Goal: Task Accomplishment & Management: Manage account settings

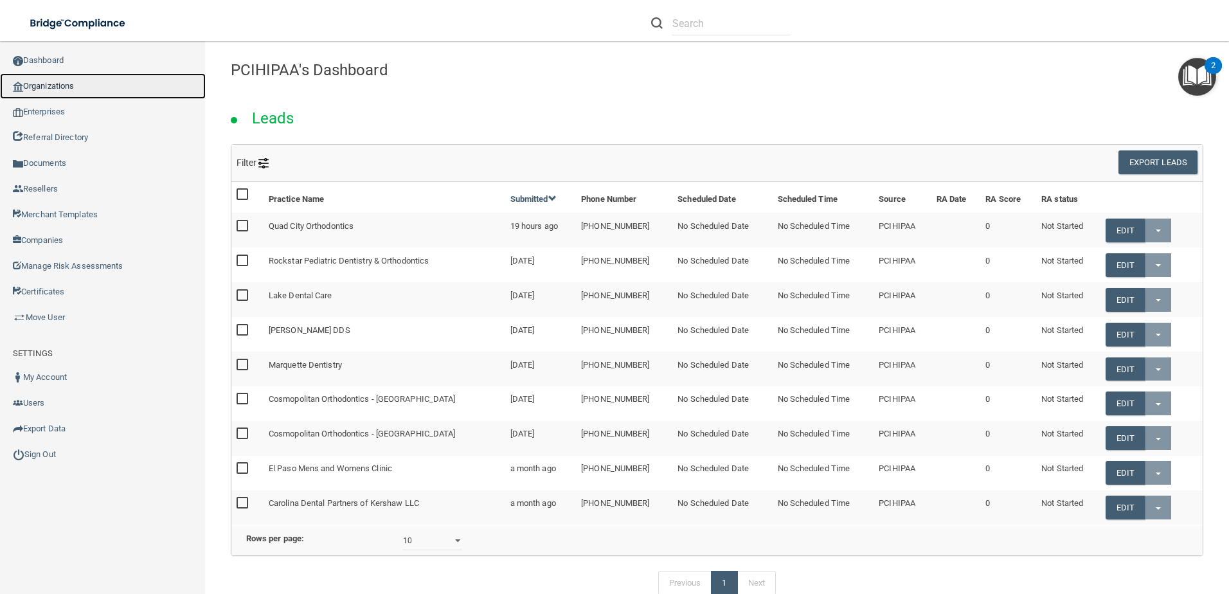
click at [61, 78] on link "Organizations" at bounding box center [103, 86] width 206 height 26
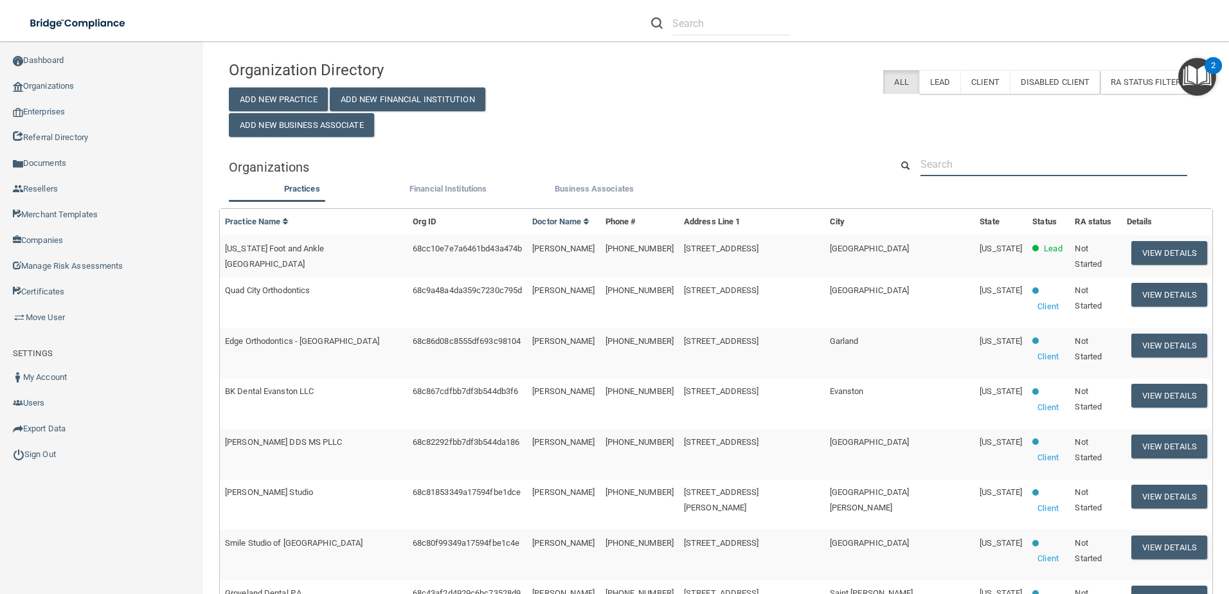
click at [1049, 161] on input "text" at bounding box center [1054, 164] width 267 height 24
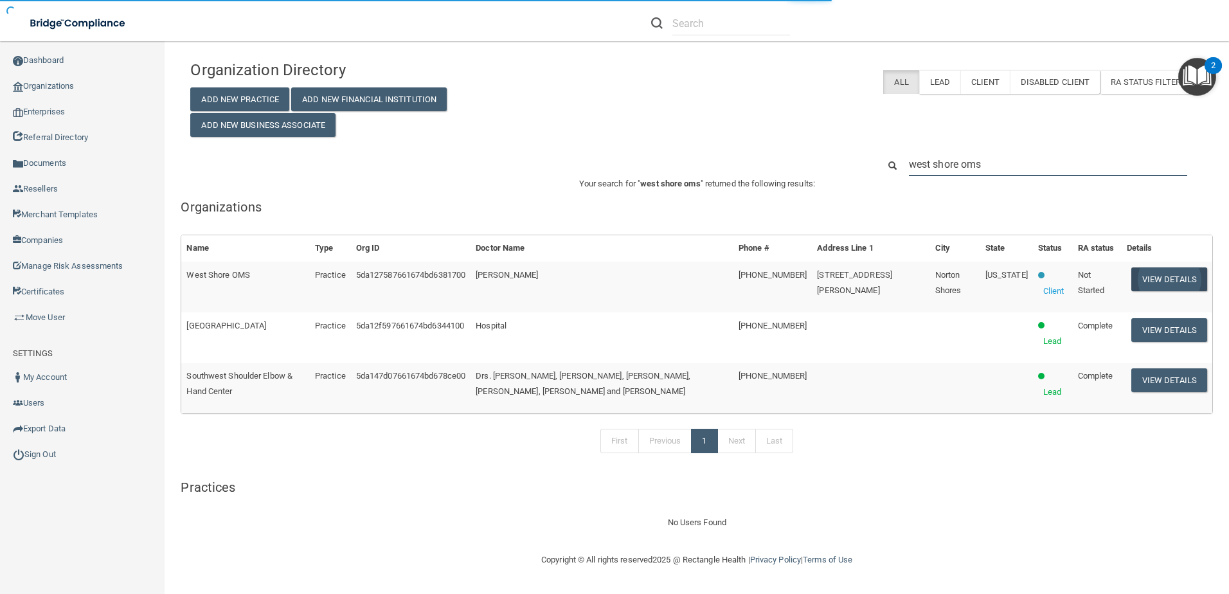
type input "west shore oms"
click at [1154, 277] on button "View Details" at bounding box center [1169, 279] width 76 height 24
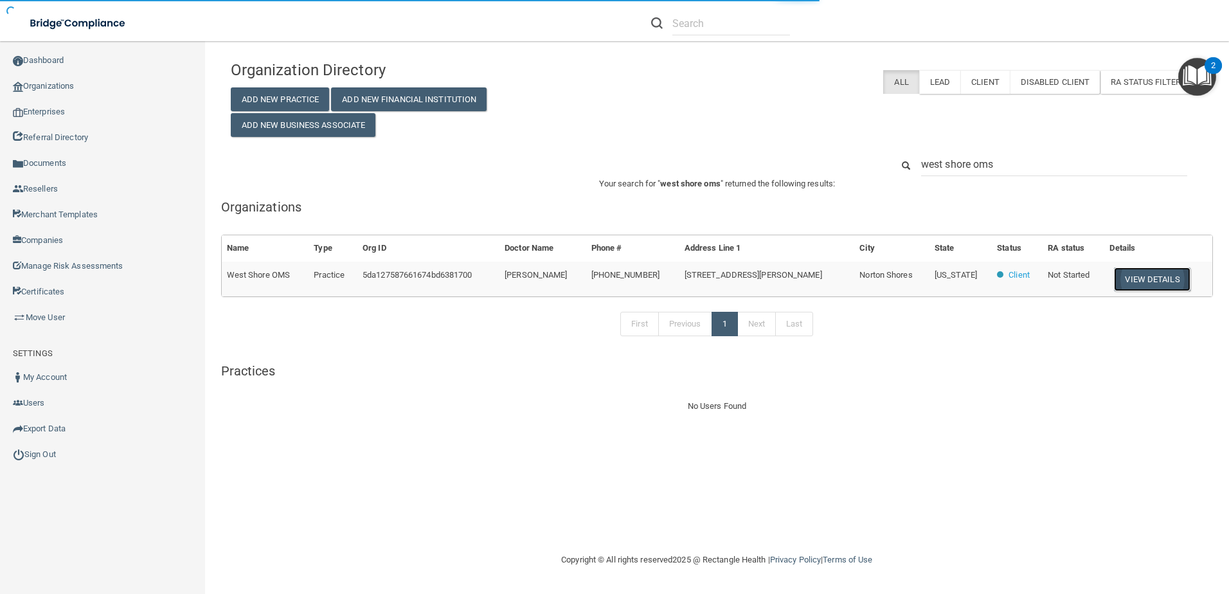
click at [1137, 283] on button "View Details" at bounding box center [1152, 279] width 76 height 24
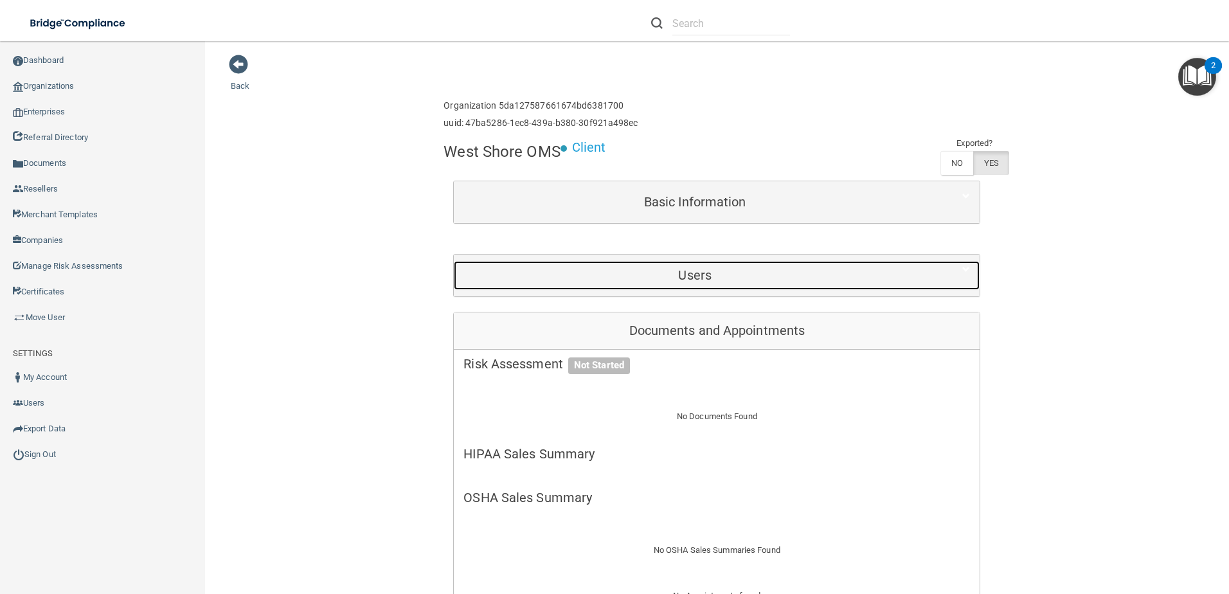
click at [803, 278] on h5 "Users" at bounding box center [694, 275] width 463 height 14
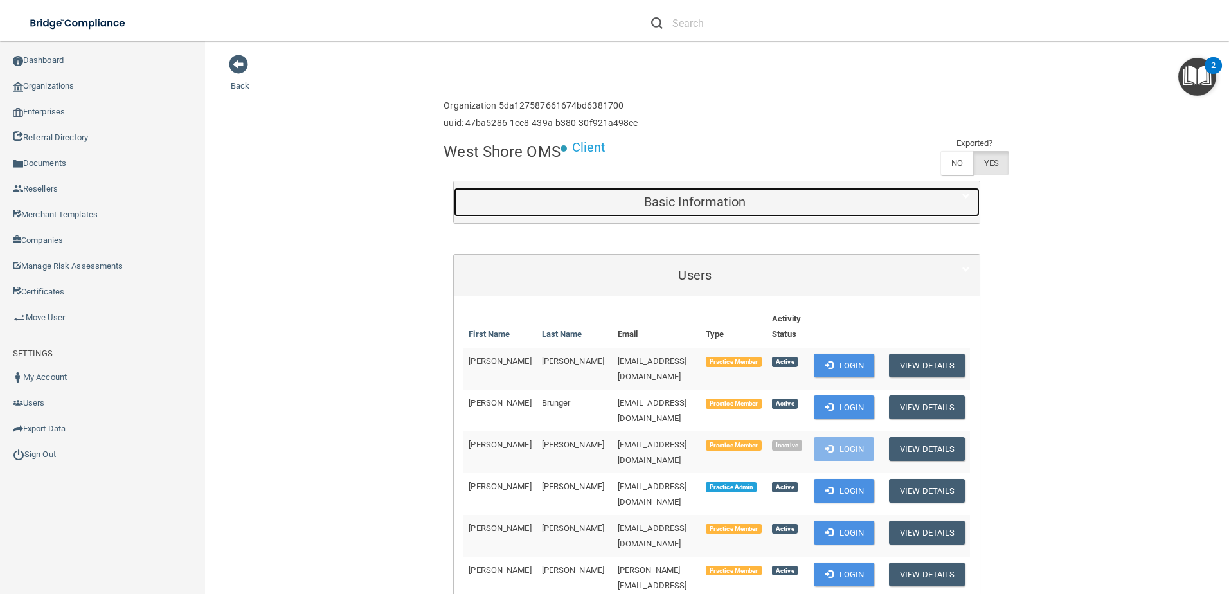
click at [765, 209] on h5 "Basic Information" at bounding box center [694, 202] width 463 height 14
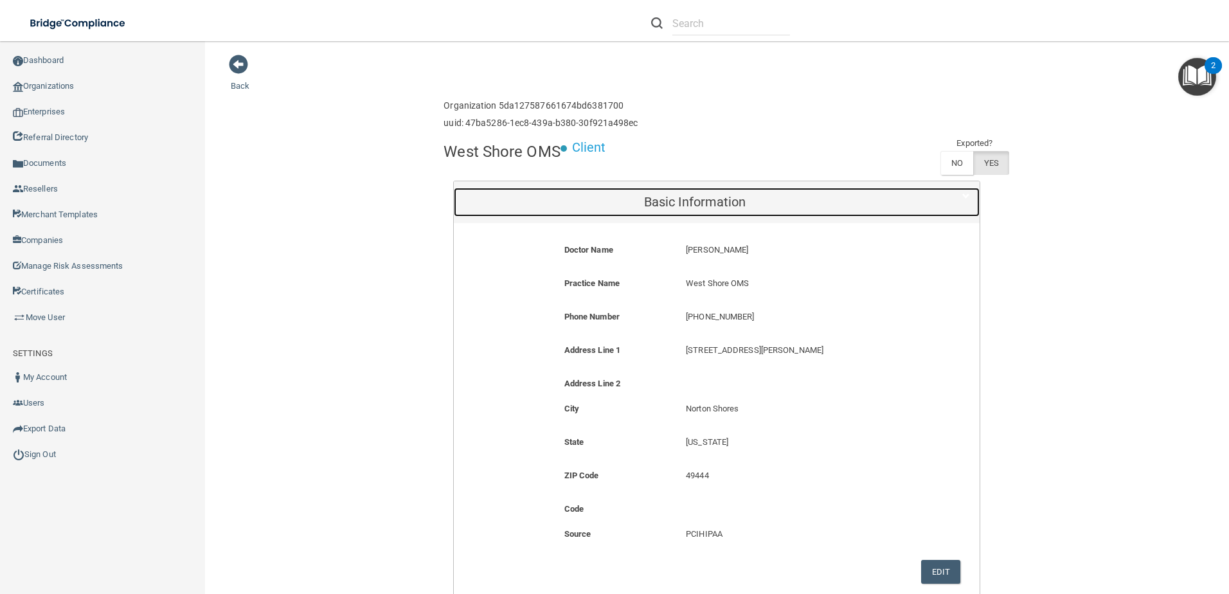
click at [765, 208] on h5 "Basic Information" at bounding box center [694, 202] width 463 height 14
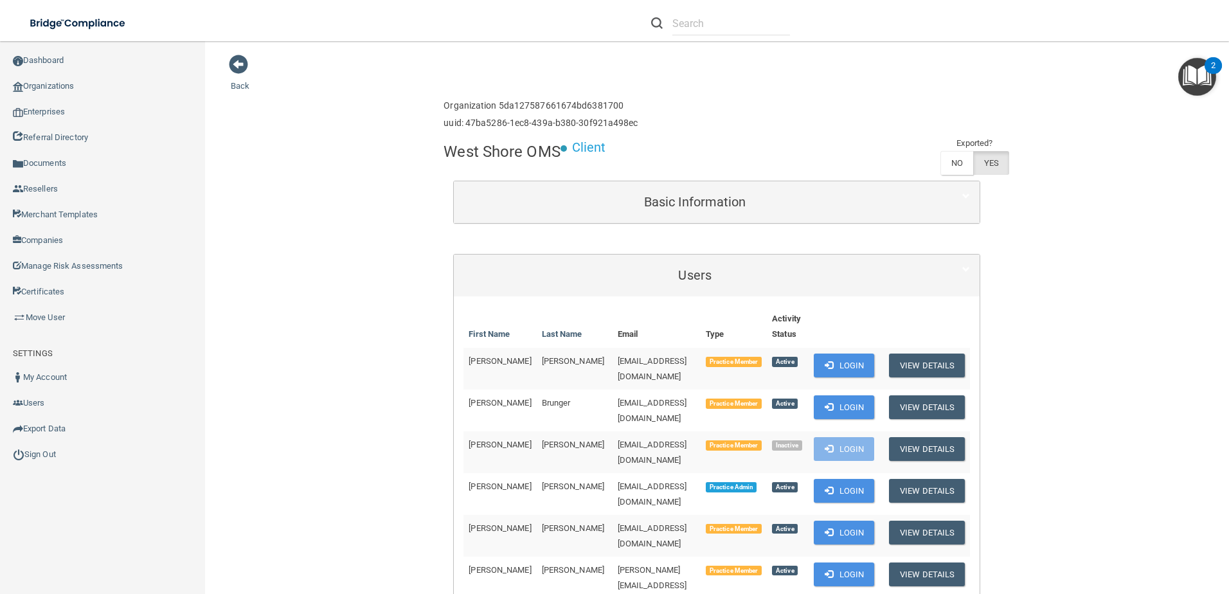
click at [728, 176] on div "West Shore OMS Client Exported? NO YES" at bounding box center [717, 158] width 546 height 44
click at [726, 184] on div "Basic Information" at bounding box center [717, 202] width 526 height 42
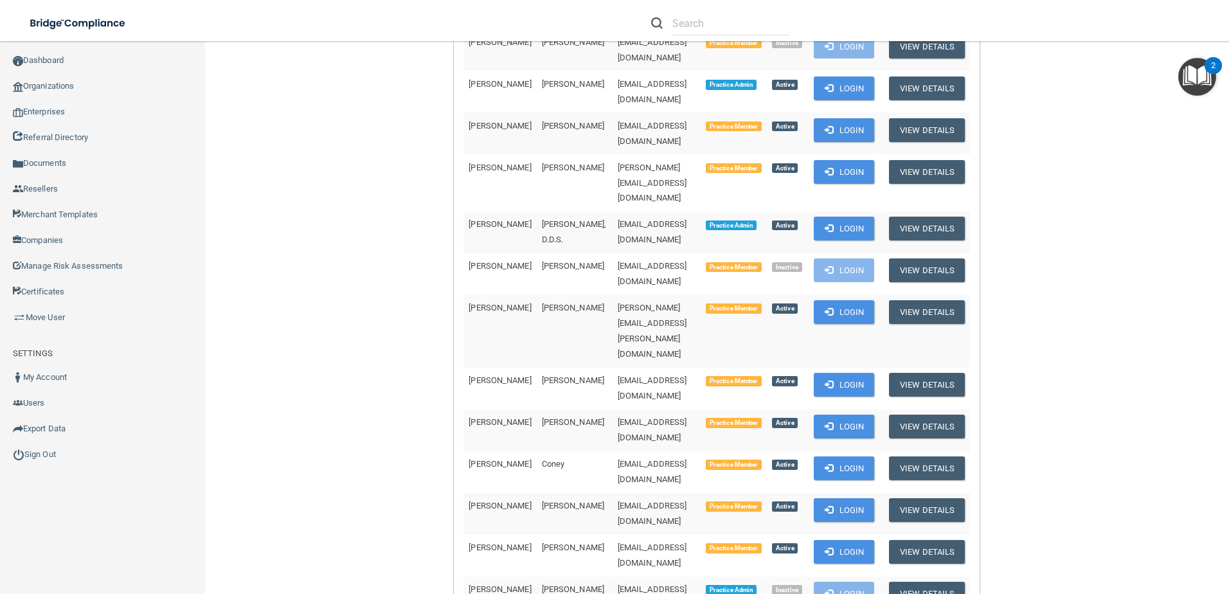
scroll to position [321, 0]
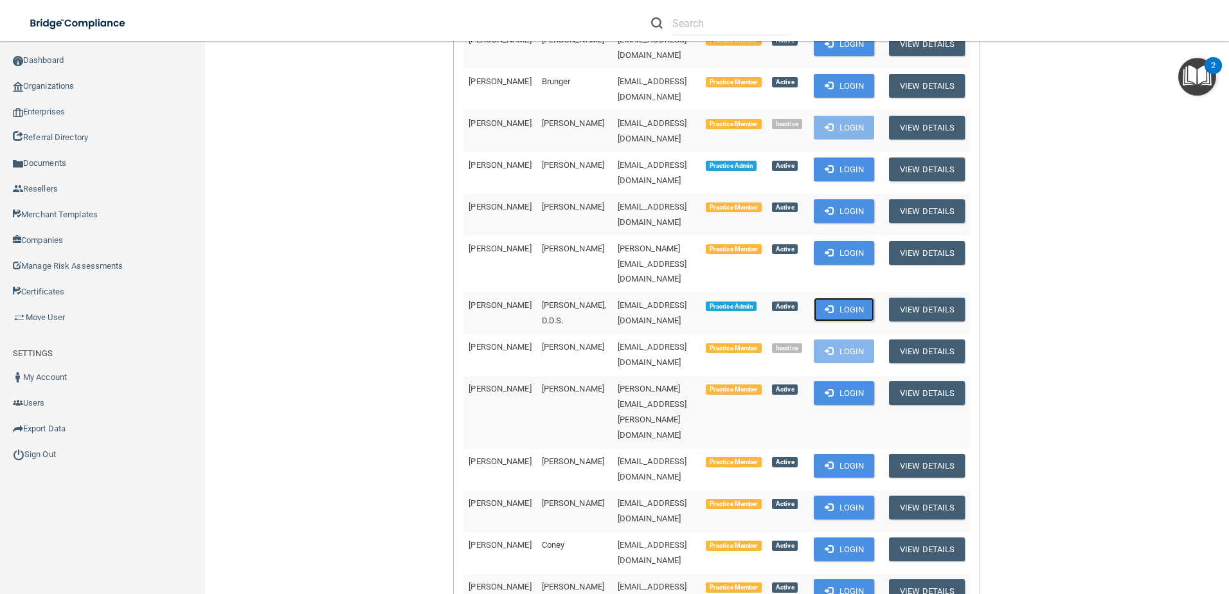
click at [836, 298] on button "Login" at bounding box center [844, 310] width 61 height 24
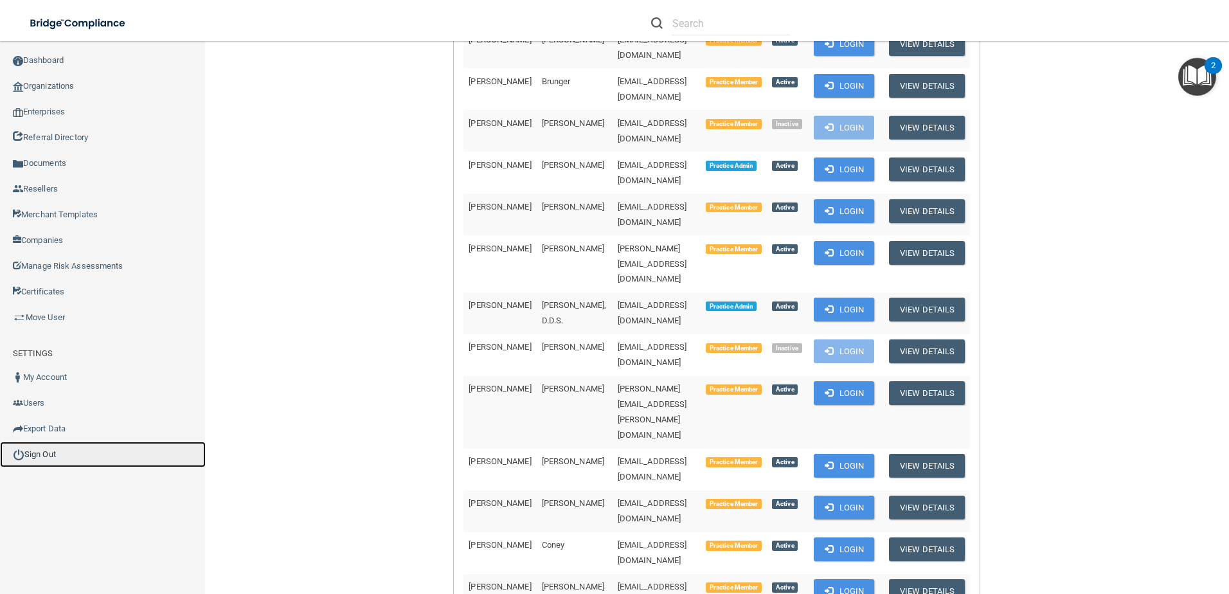
click at [66, 458] on link "Sign Out" at bounding box center [103, 455] width 206 height 26
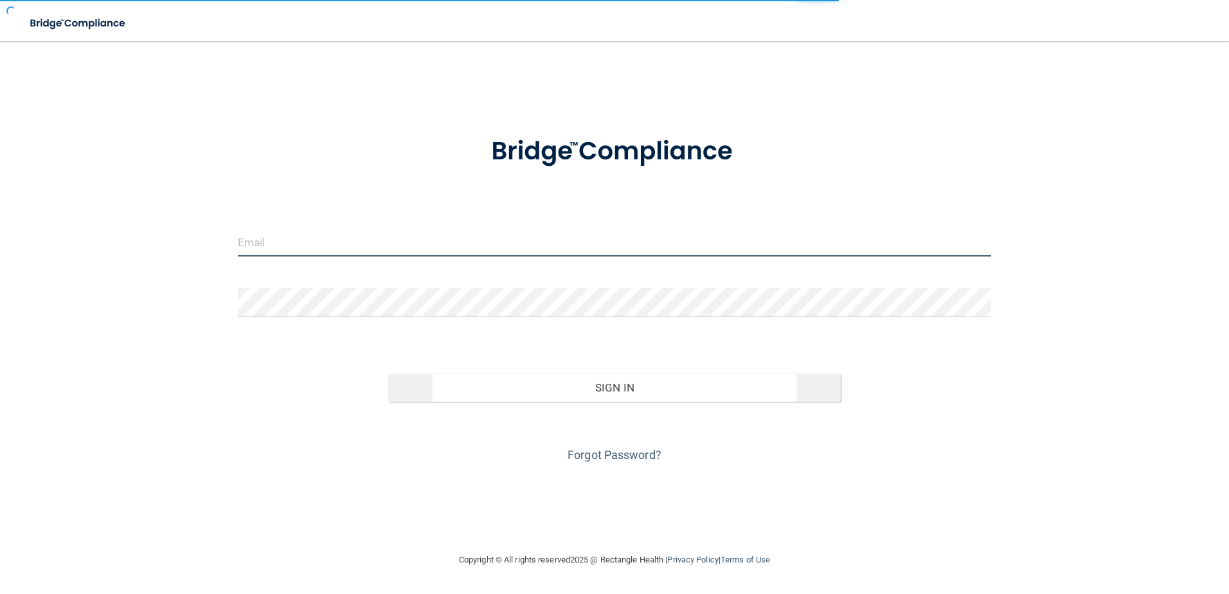
type input "[EMAIL_ADDRESS][DOMAIN_NAME]"
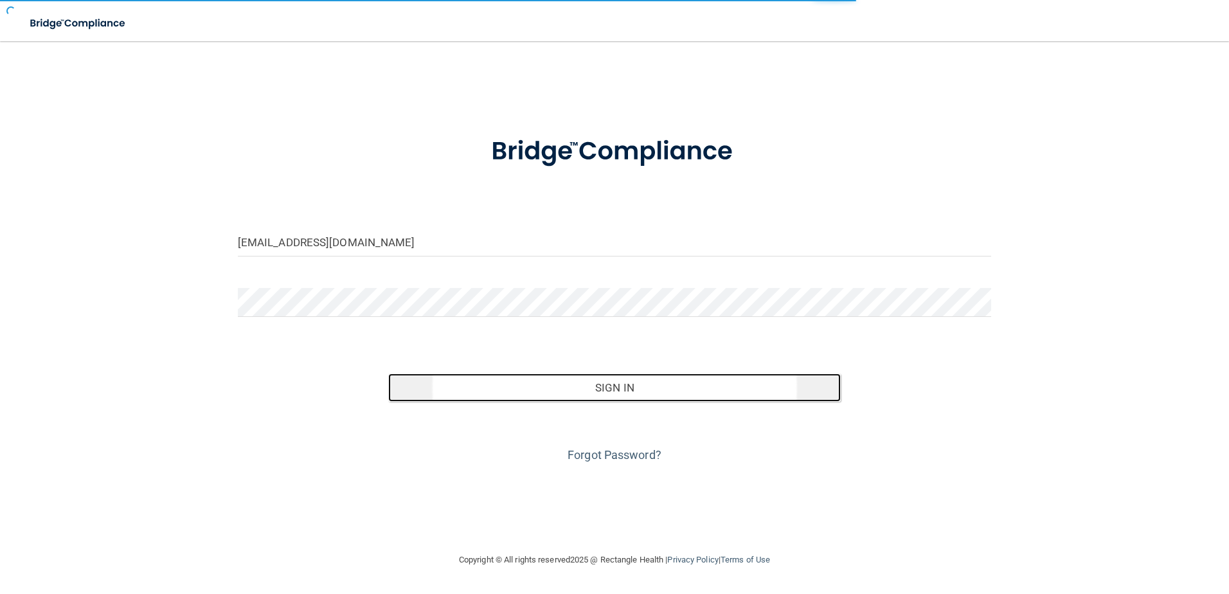
click at [674, 390] on button "Sign In" at bounding box center [614, 387] width 453 height 28
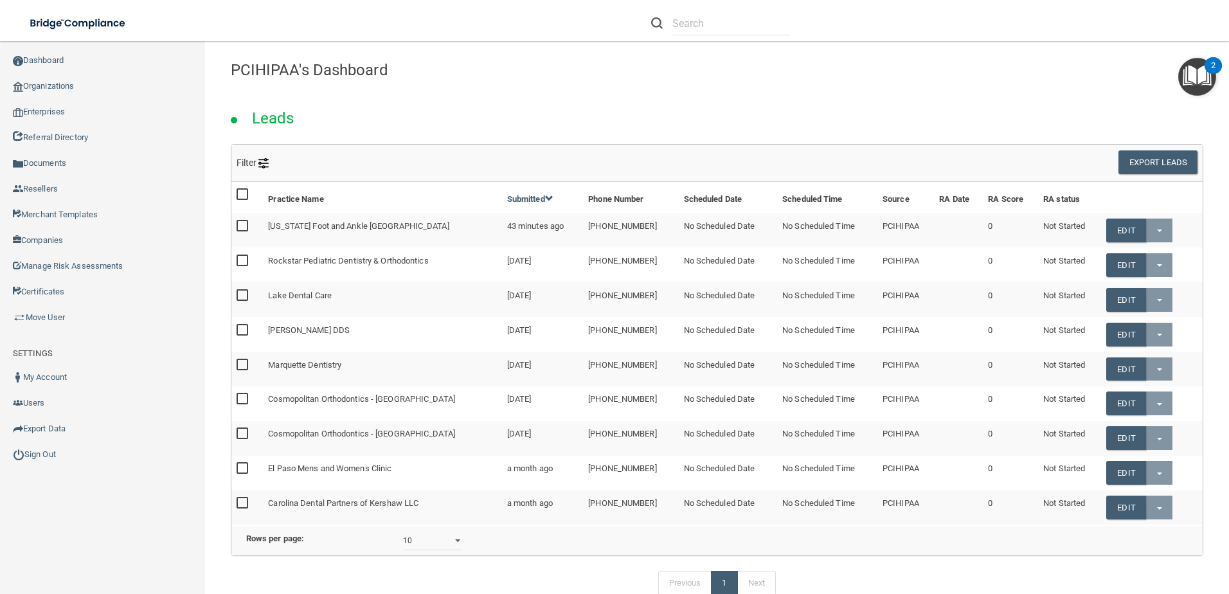
click at [600, 93] on div "Leads" at bounding box center [717, 114] width 992 height 58
click at [739, 64] on h4 "PCIHIPAA's Dashboard" at bounding box center [717, 70] width 973 height 17
drag, startPoint x: 226, startPoint y: 63, endPoint x: 453, endPoint y: 61, distance: 226.3
click at [453, 61] on div "PCIHIPAA's Dashboard" at bounding box center [717, 69] width 992 height 31
drag, startPoint x: 453, startPoint y: 61, endPoint x: 814, endPoint y: 84, distance: 362.6
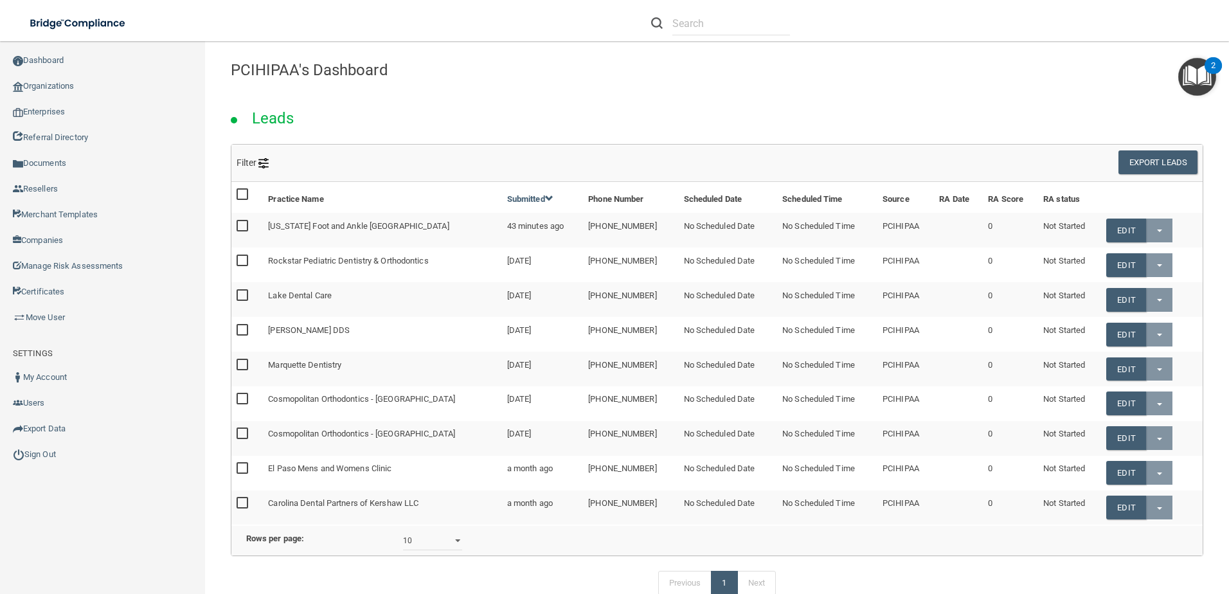
click at [815, 85] on div "Leads" at bounding box center [717, 114] width 992 height 58
click at [55, 109] on link "Enterprises" at bounding box center [103, 112] width 206 height 26
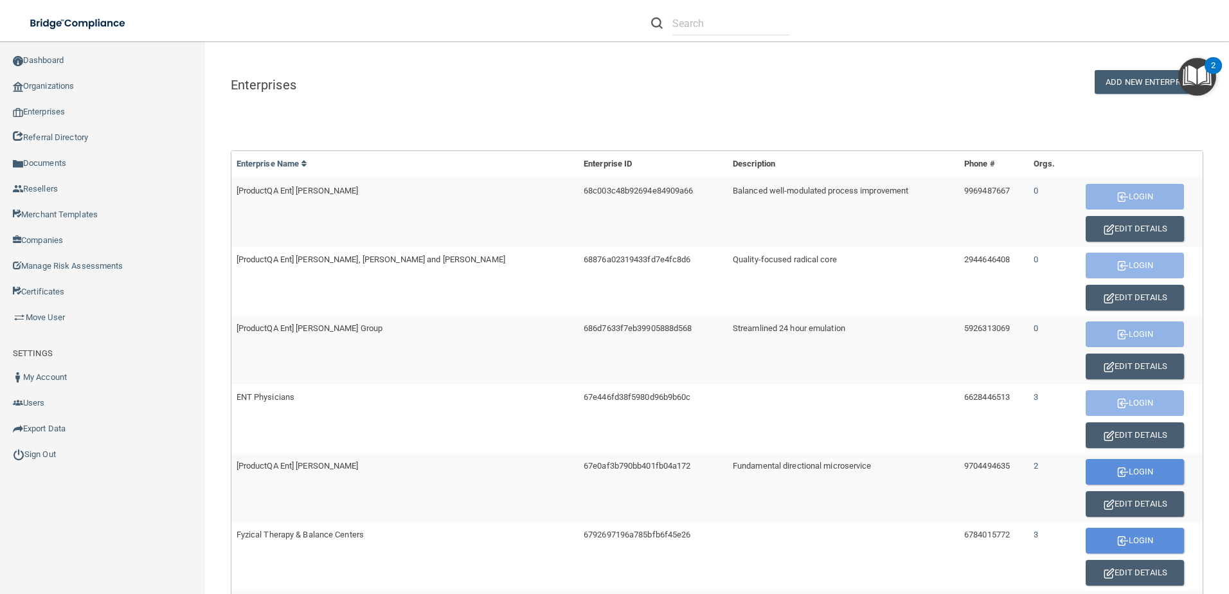
click at [565, 73] on div "ADD NEW ENTERPRISE" at bounding box center [882, 82] width 661 height 24
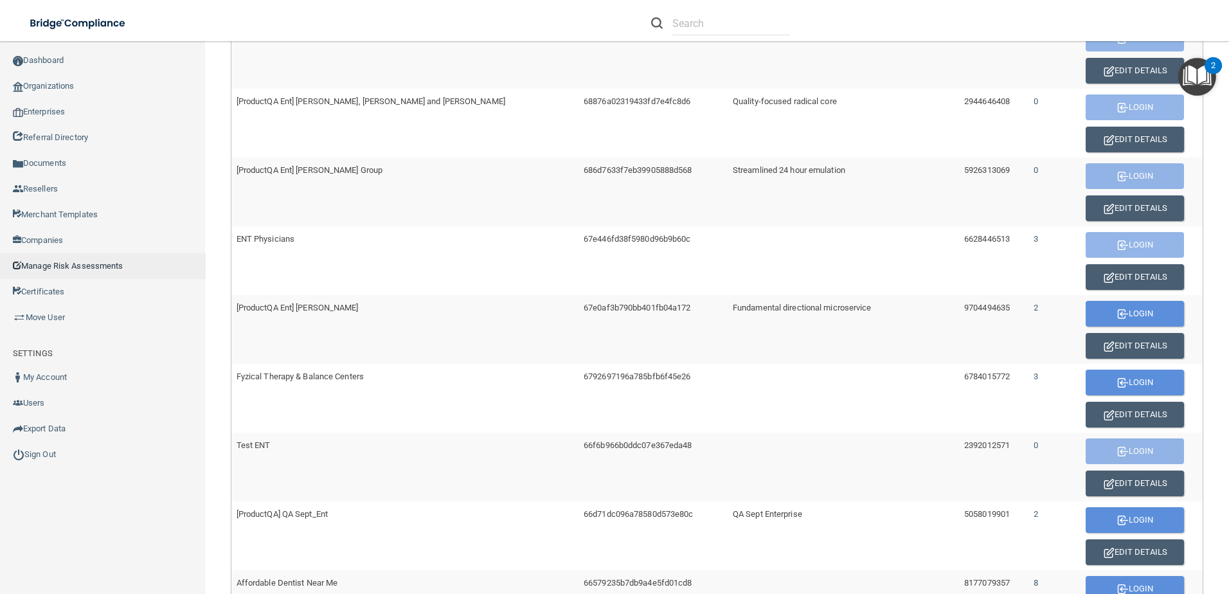
scroll to position [64, 0]
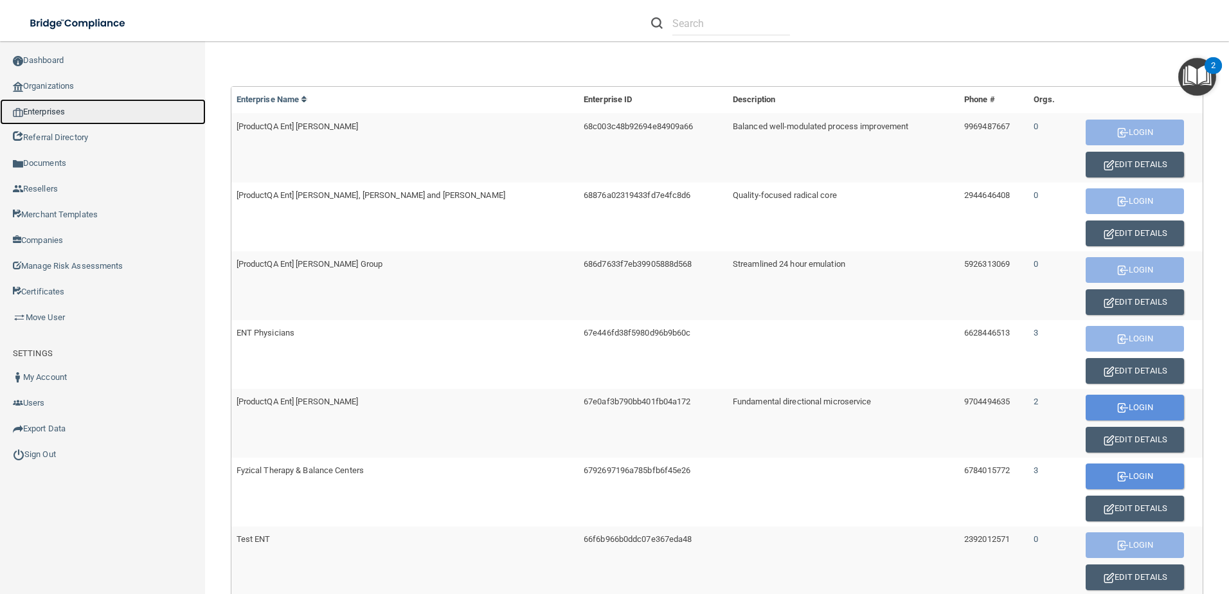
click at [55, 112] on link "Enterprises" at bounding box center [103, 112] width 206 height 26
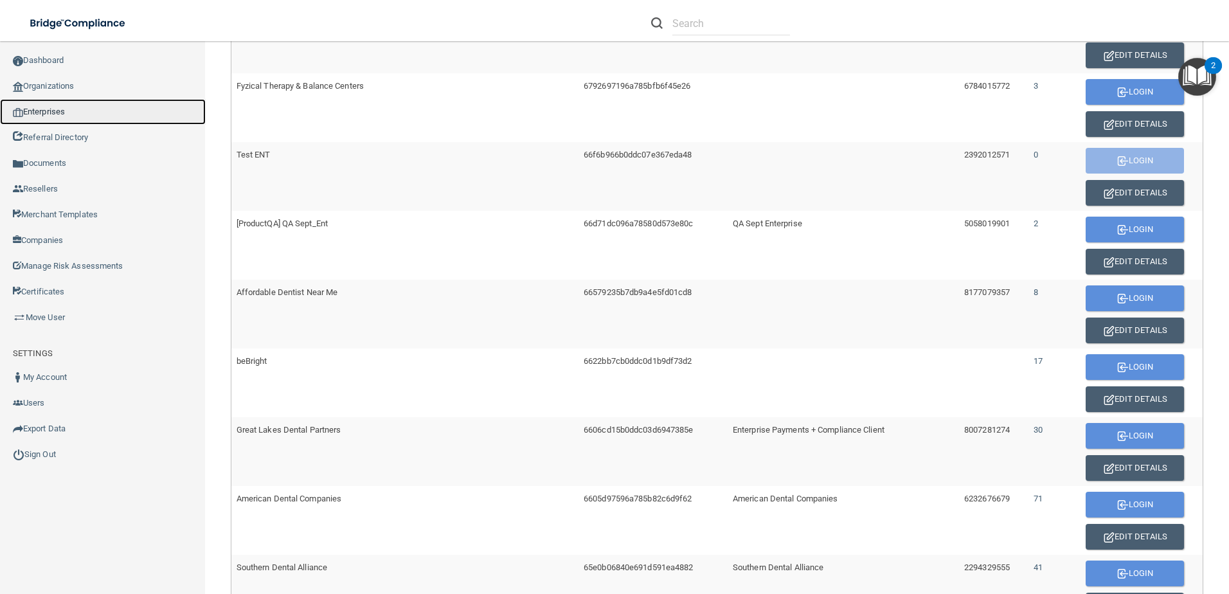
scroll to position [450, 0]
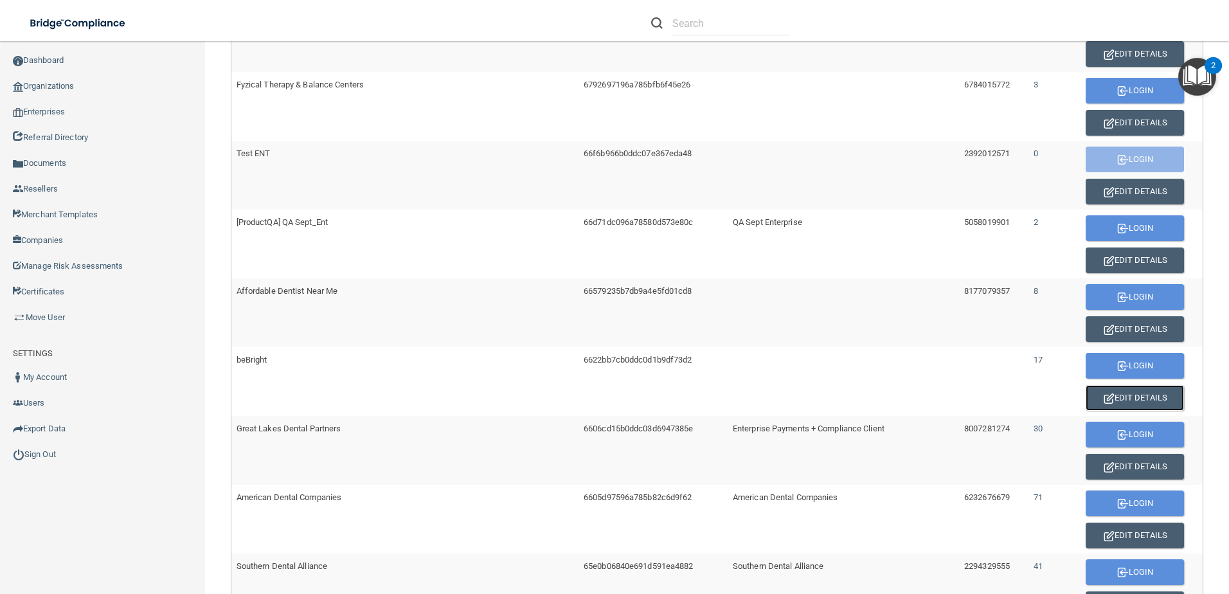
click at [1108, 392] on button "Edit Details" at bounding box center [1135, 398] width 98 height 26
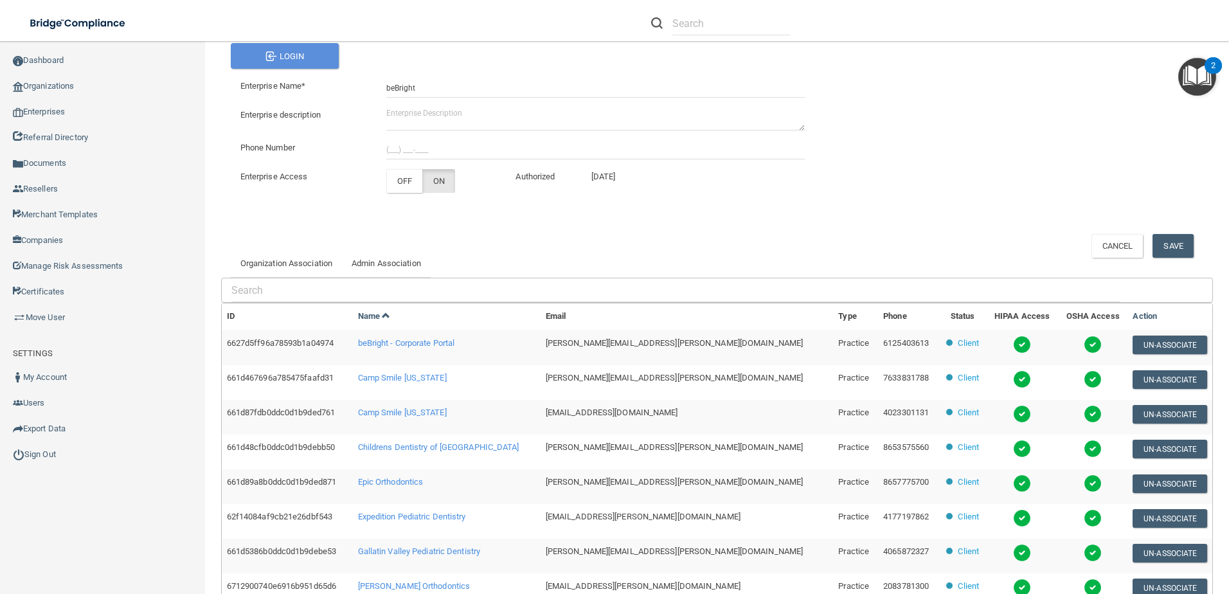
scroll to position [118, 0]
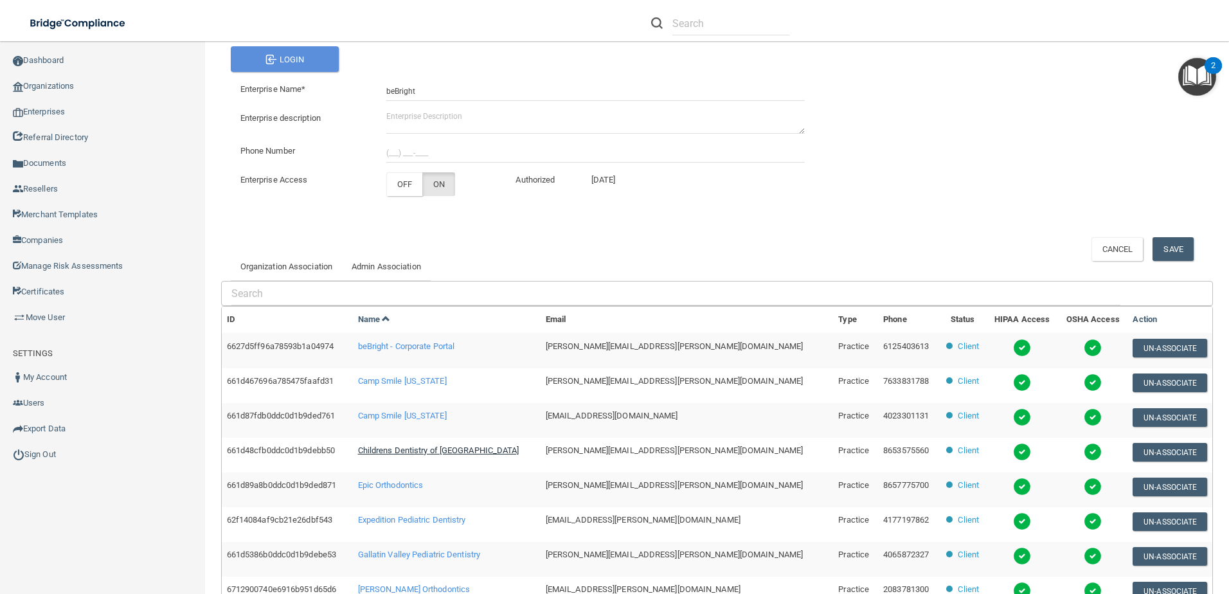
click at [454, 449] on span "Childrens Dentistry of [GEOGRAPHIC_DATA]" at bounding box center [438, 450] width 161 height 10
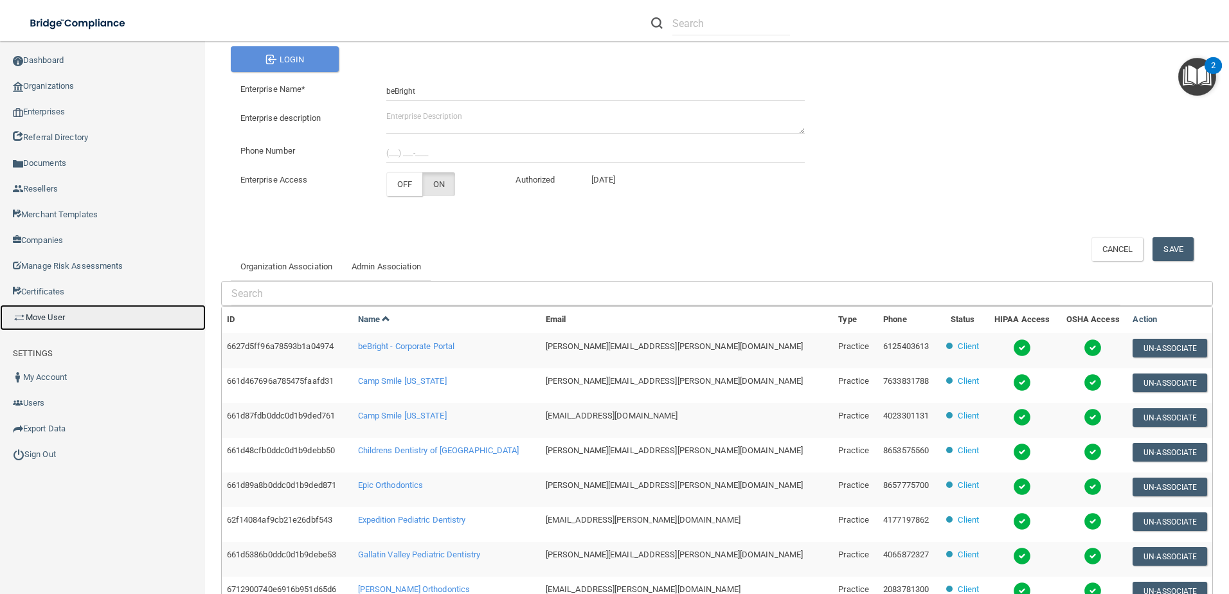
click at [64, 316] on link "Move User" at bounding box center [103, 318] width 206 height 26
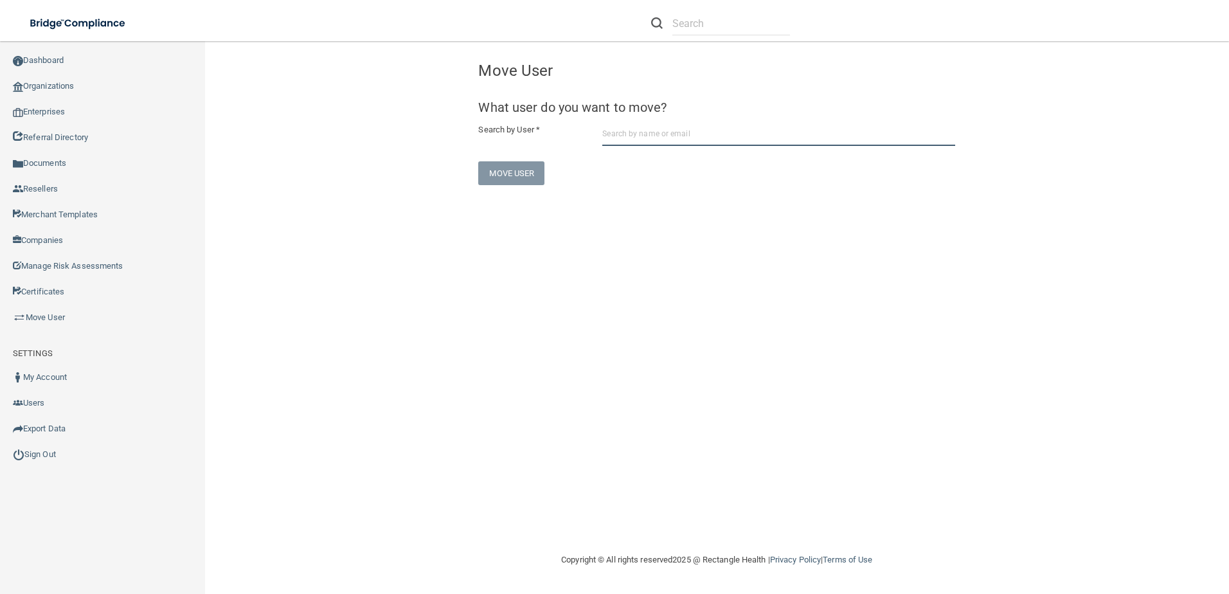
click at [628, 134] on input "text" at bounding box center [778, 134] width 353 height 24
paste input "[EMAIL_ADDRESS][DOMAIN_NAME]"
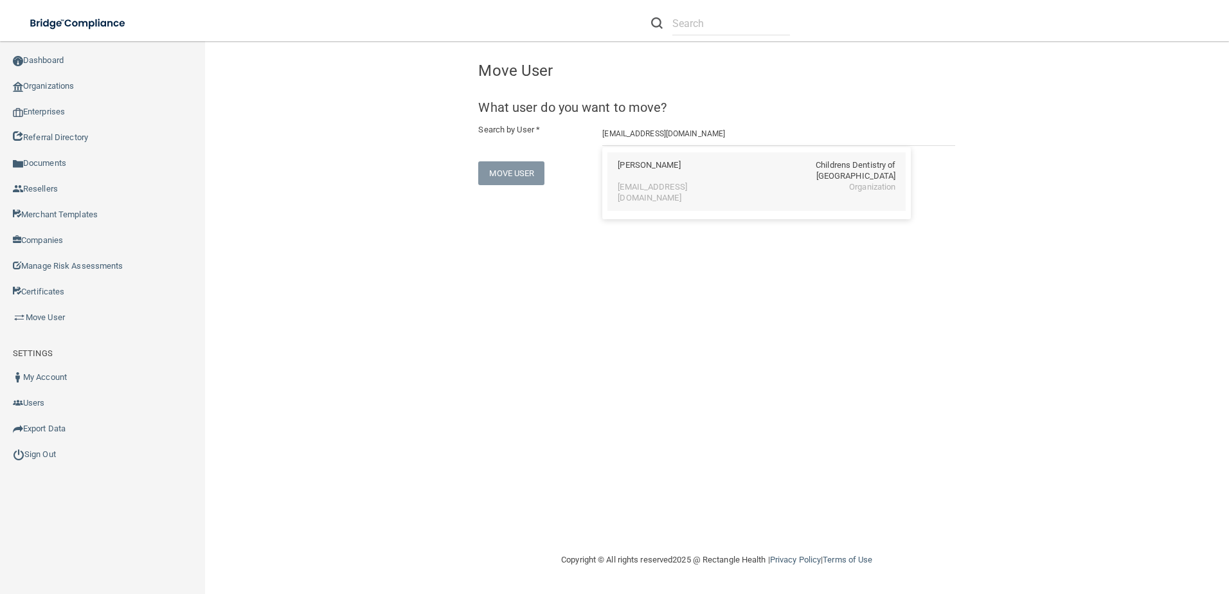
click at [680, 174] on div "[PERSON_NAME]" at bounding box center [649, 171] width 62 height 22
type input "[PERSON_NAME]"
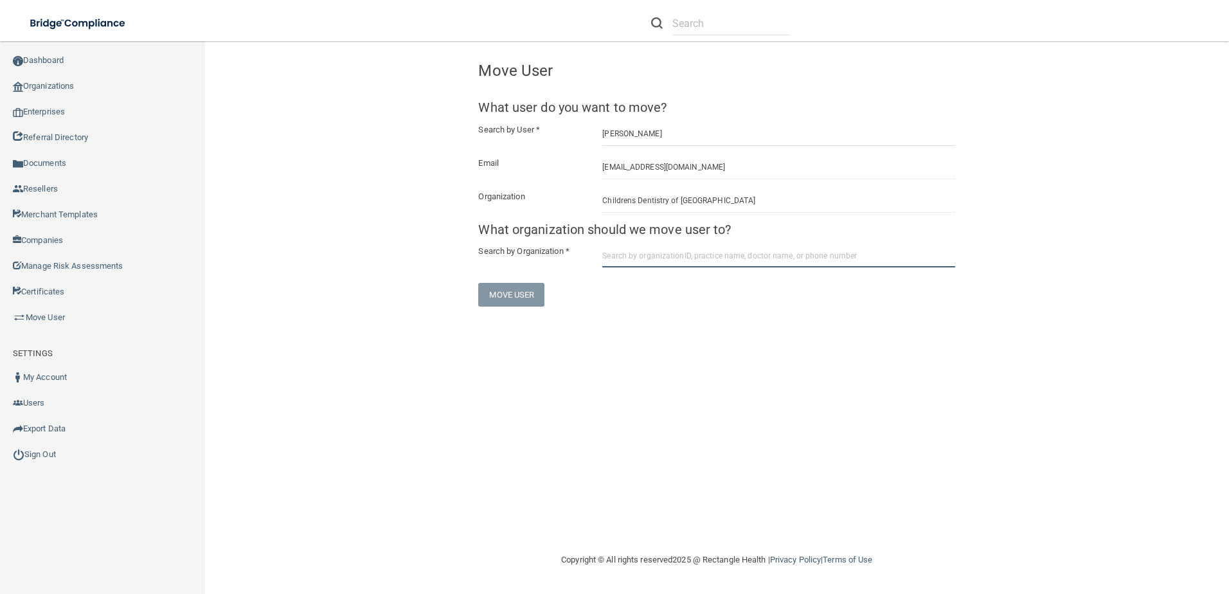
click at [701, 260] on input "text" at bounding box center [778, 256] width 353 height 24
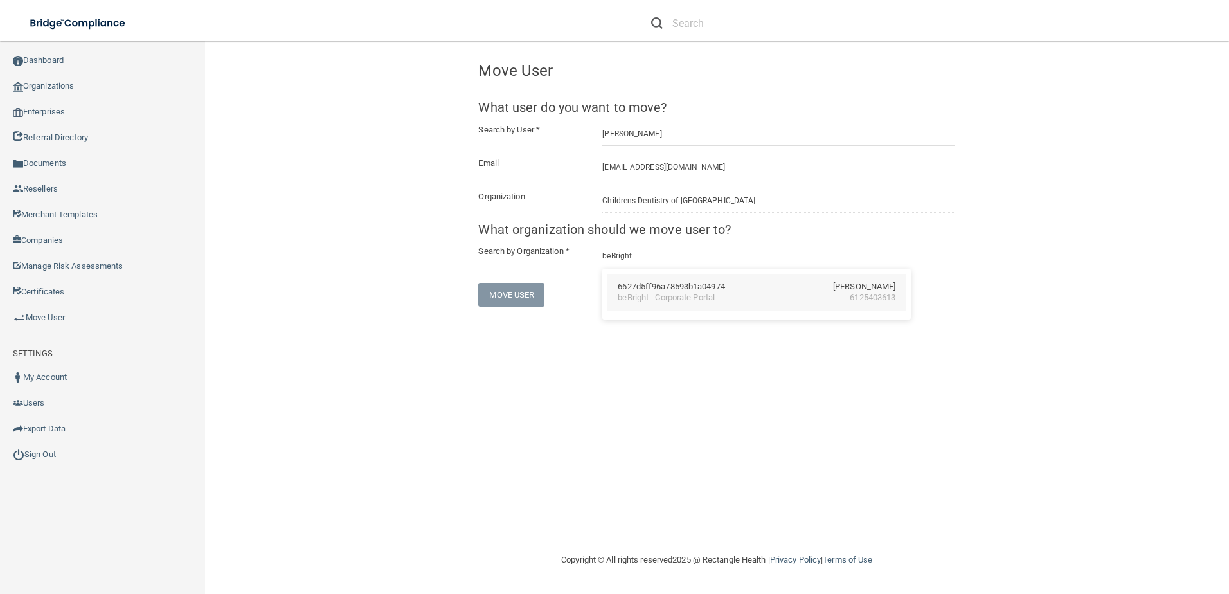
click at [740, 296] on div "beBright - Corporate Portal 6125403613" at bounding box center [757, 297] width 278 height 11
type input "beBright - Corporate Portal"
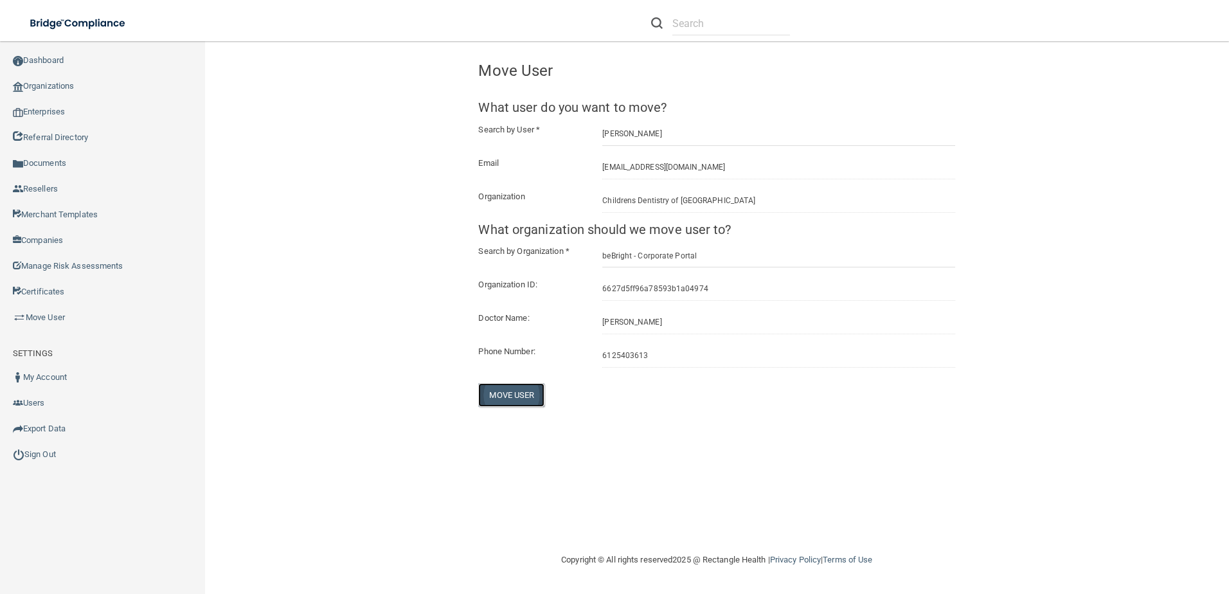
click at [524, 393] on button "Move User" at bounding box center [511, 395] width 66 height 24
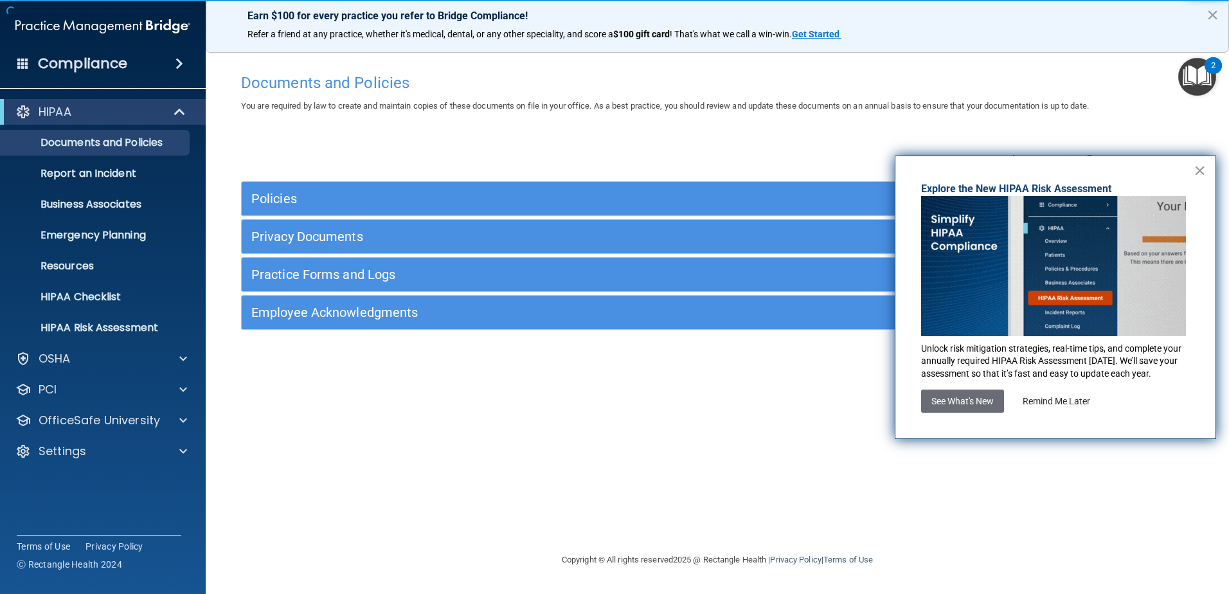
click at [1204, 167] on button "×" at bounding box center [1200, 170] width 12 height 21
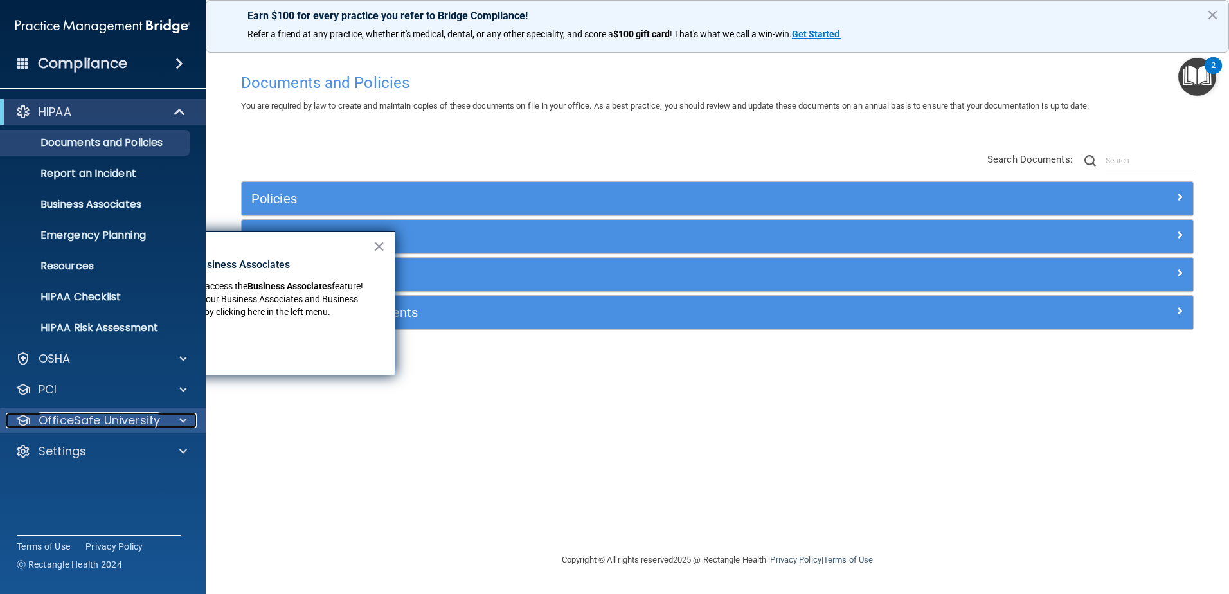
click at [176, 424] on div at bounding box center [181, 420] width 32 height 15
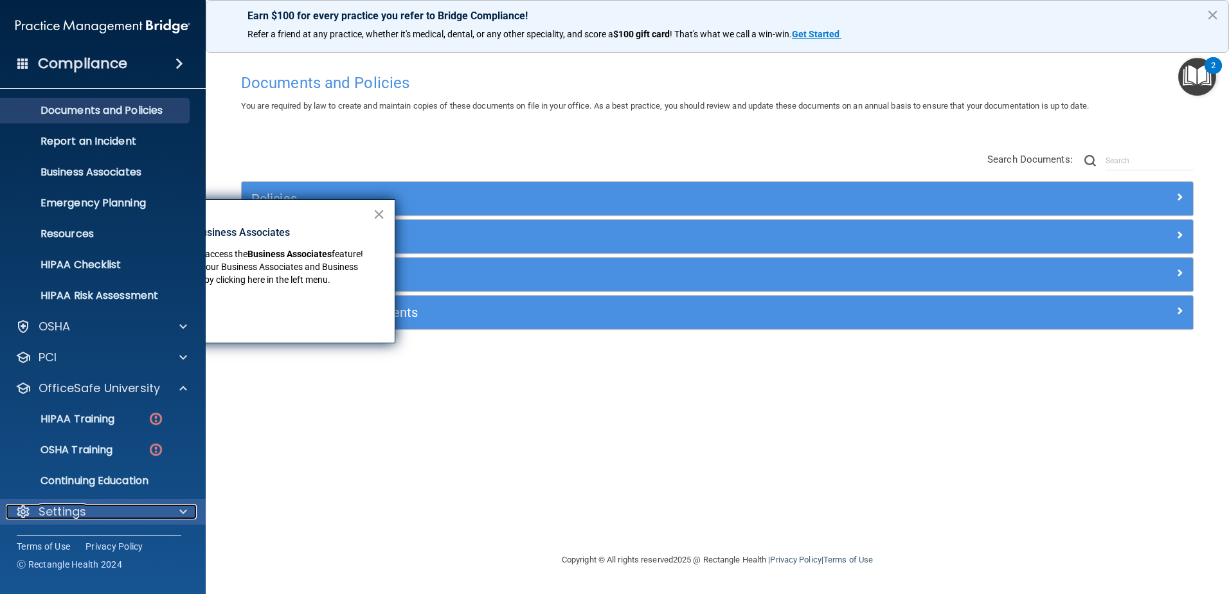
click at [139, 505] on div "Settings" at bounding box center [85, 511] width 159 height 15
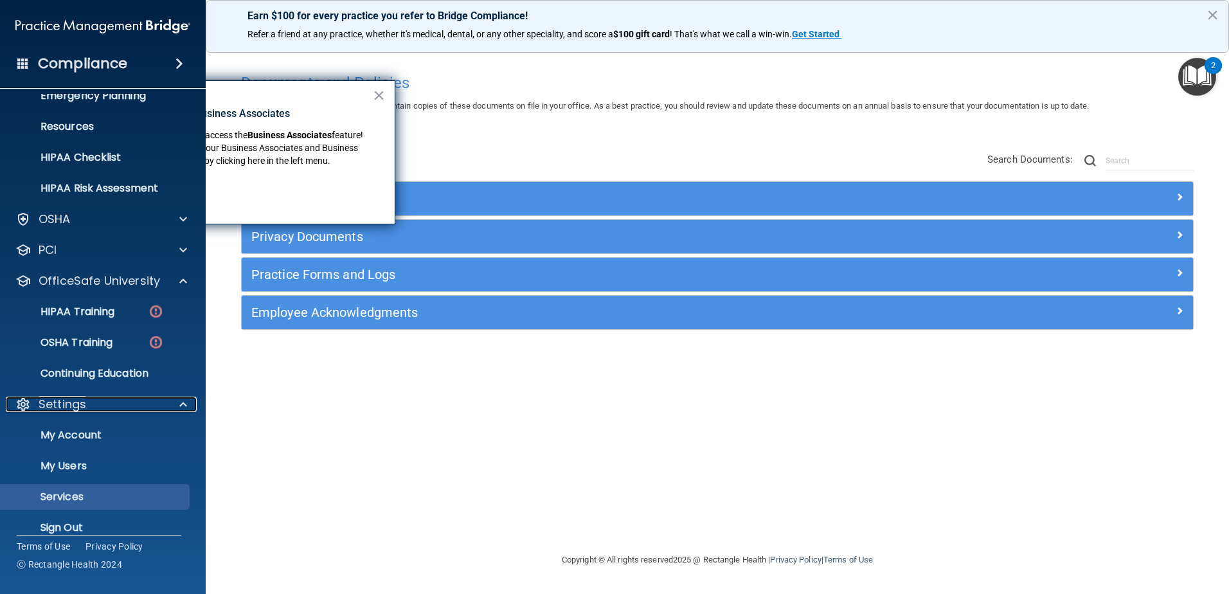
scroll to position [151, 0]
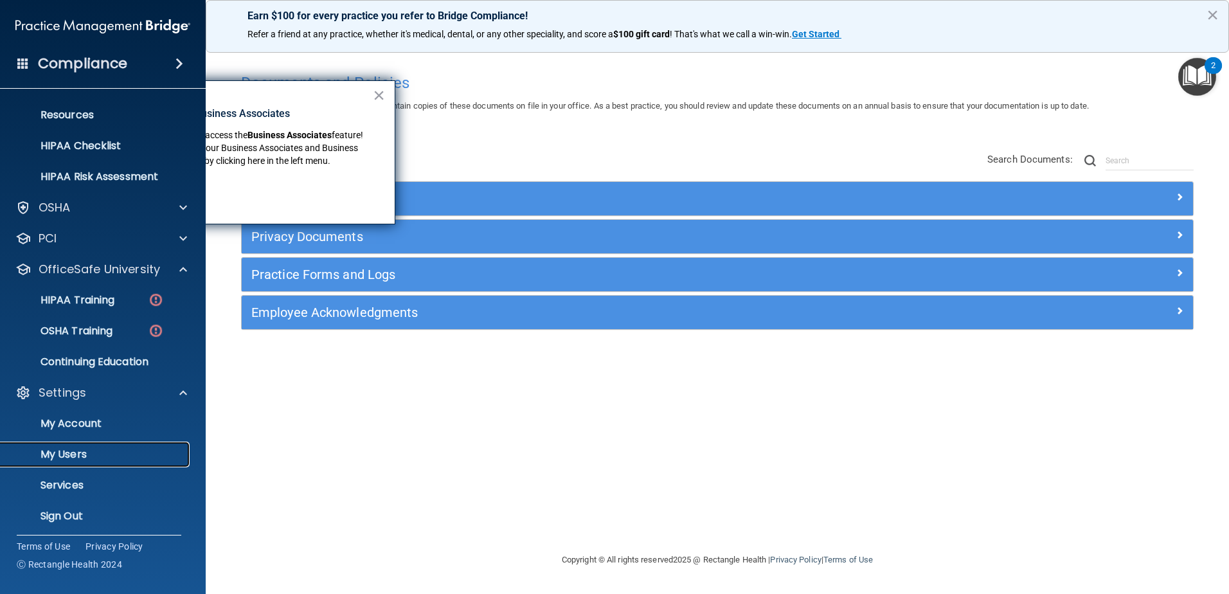
click at [89, 451] on p "My Users" at bounding box center [95, 454] width 175 height 13
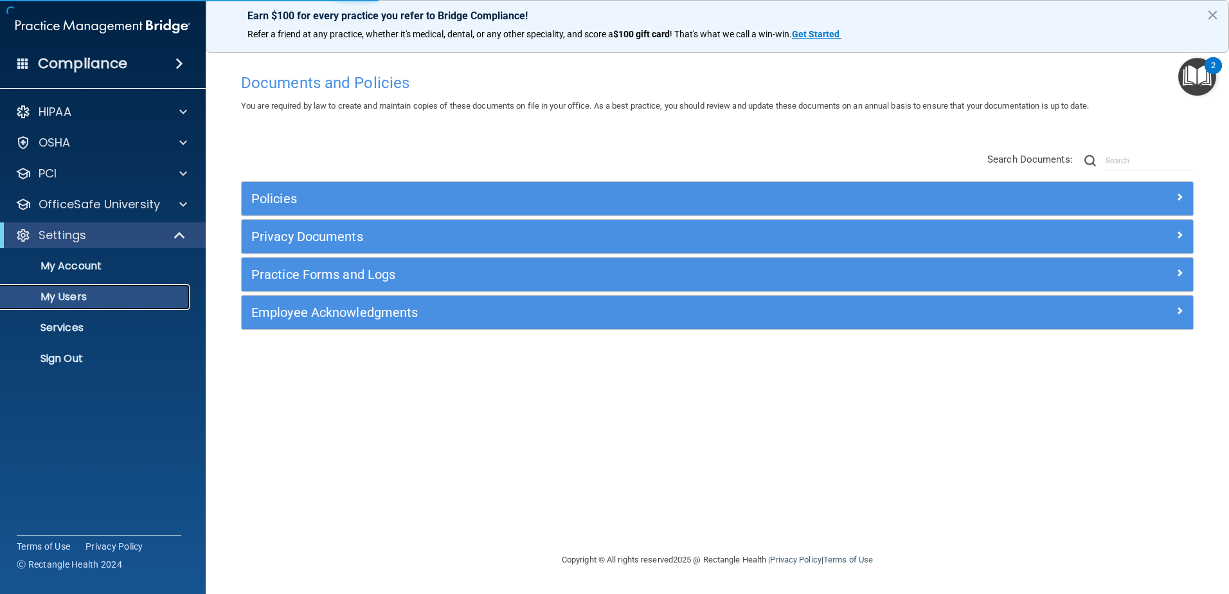
select select "20"
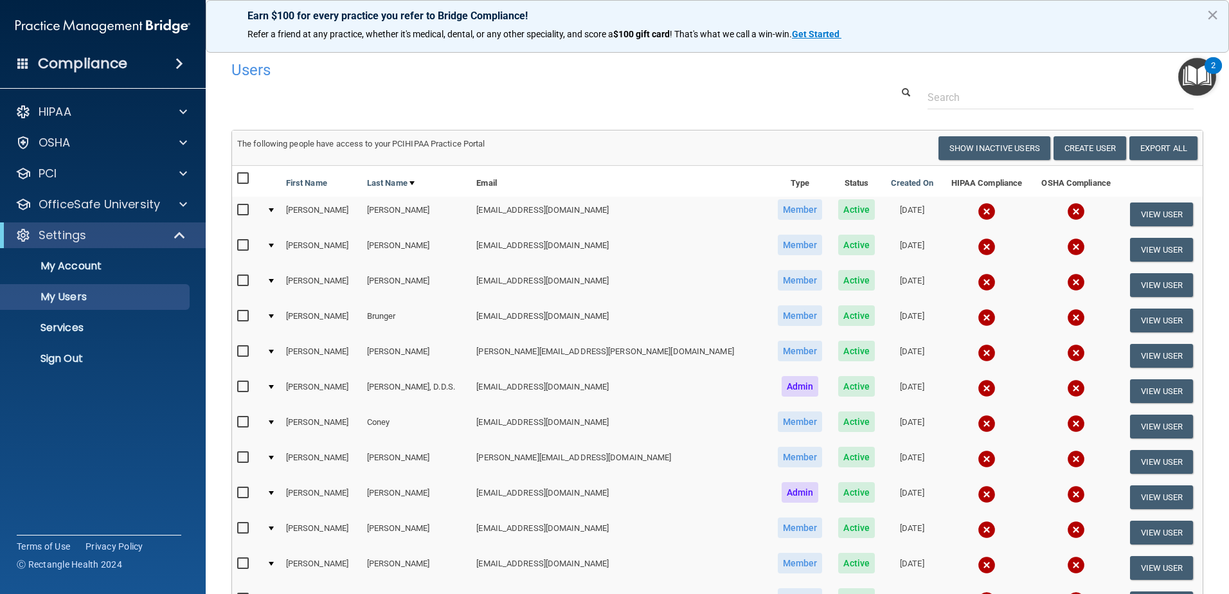
click at [978, 207] on img at bounding box center [987, 211] width 18 height 18
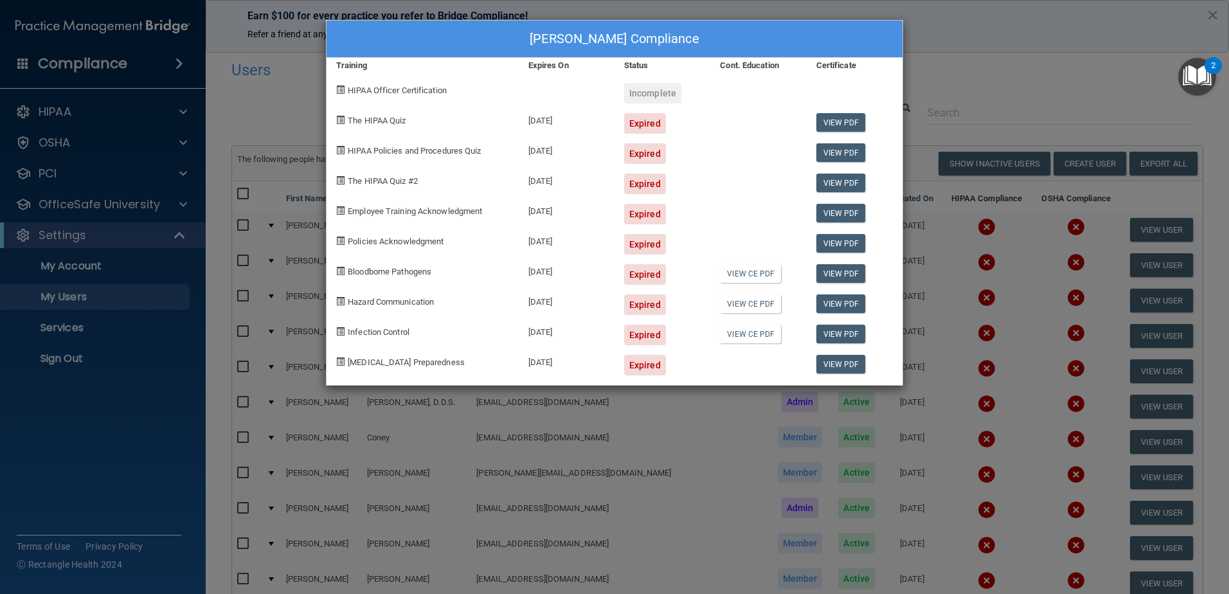
click at [970, 272] on div "Angela Addicott's Compliance Training Expires On Status Cont. Education Certifi…" at bounding box center [614, 297] width 1229 height 594
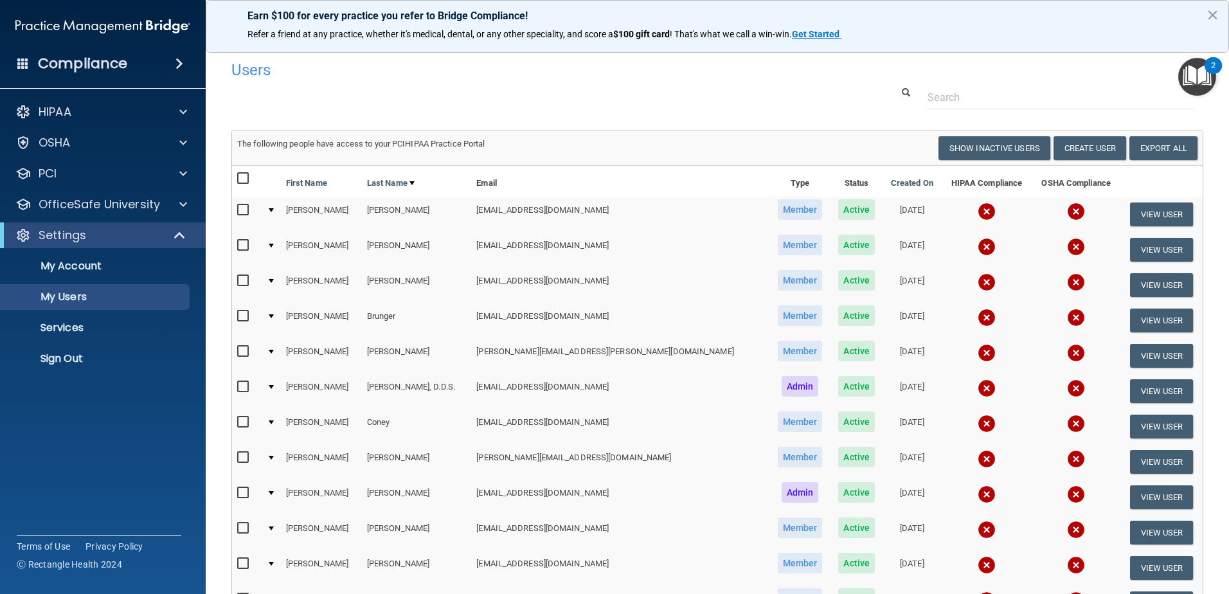
click at [978, 318] on img at bounding box center [987, 318] width 18 height 18
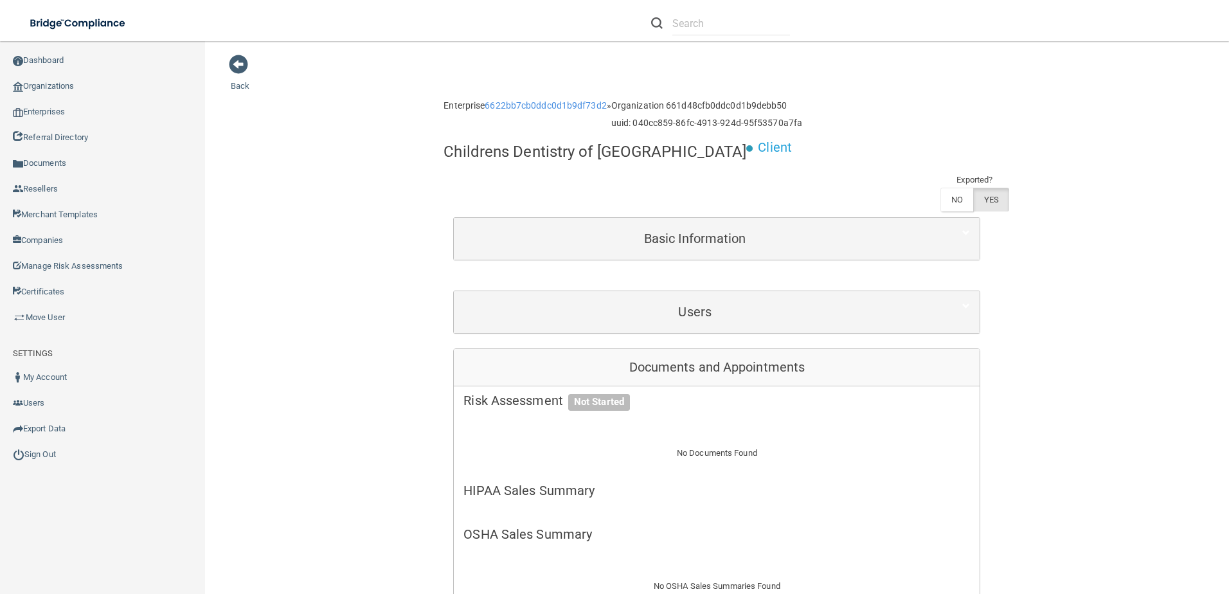
click at [682, 291] on div "Users First Name Last Name Email Type Activity Status beBright Admin cdok-bebri…" at bounding box center [716, 312] width 527 height 43
click at [685, 291] on div "Users" at bounding box center [717, 312] width 526 height 42
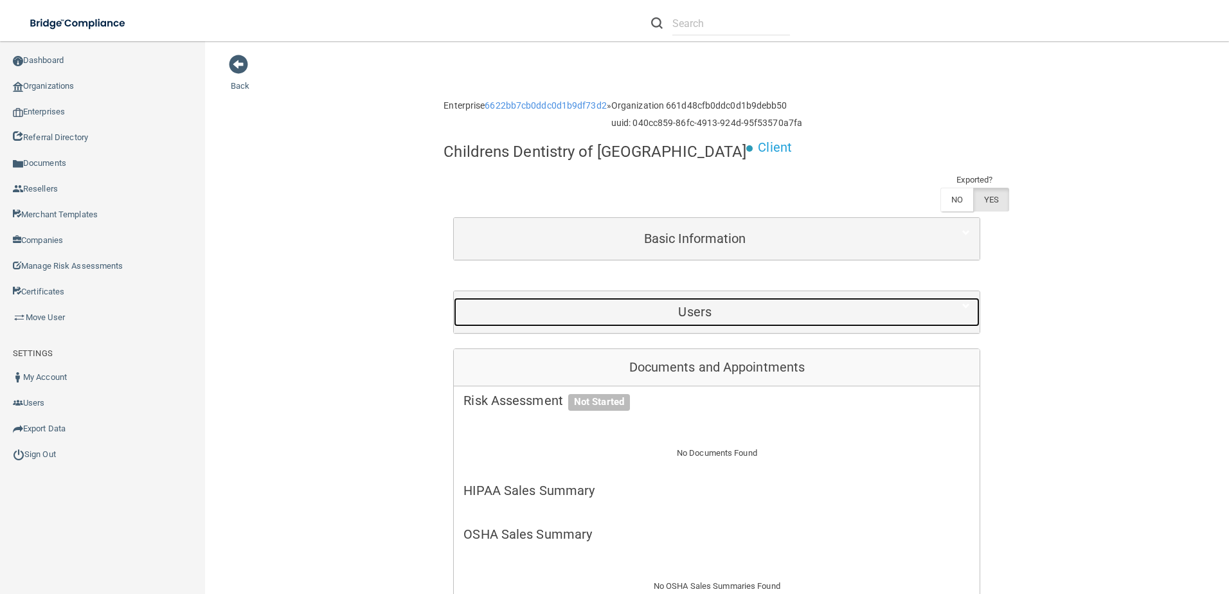
click at [685, 298] on div "Users" at bounding box center [695, 312] width 482 height 29
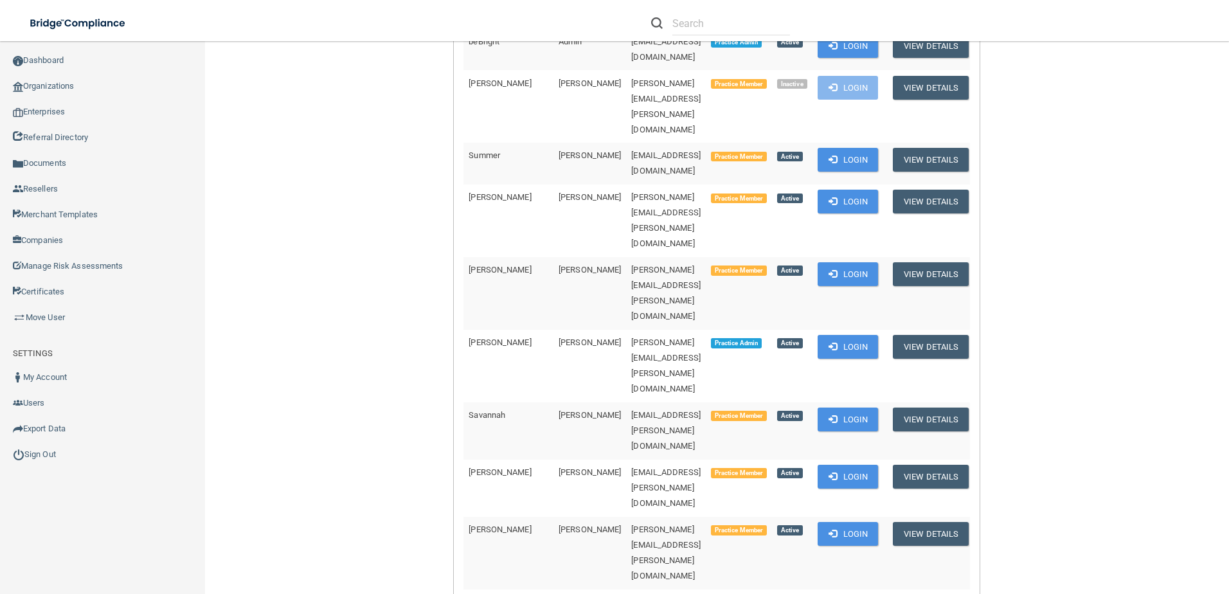
scroll to position [450, 0]
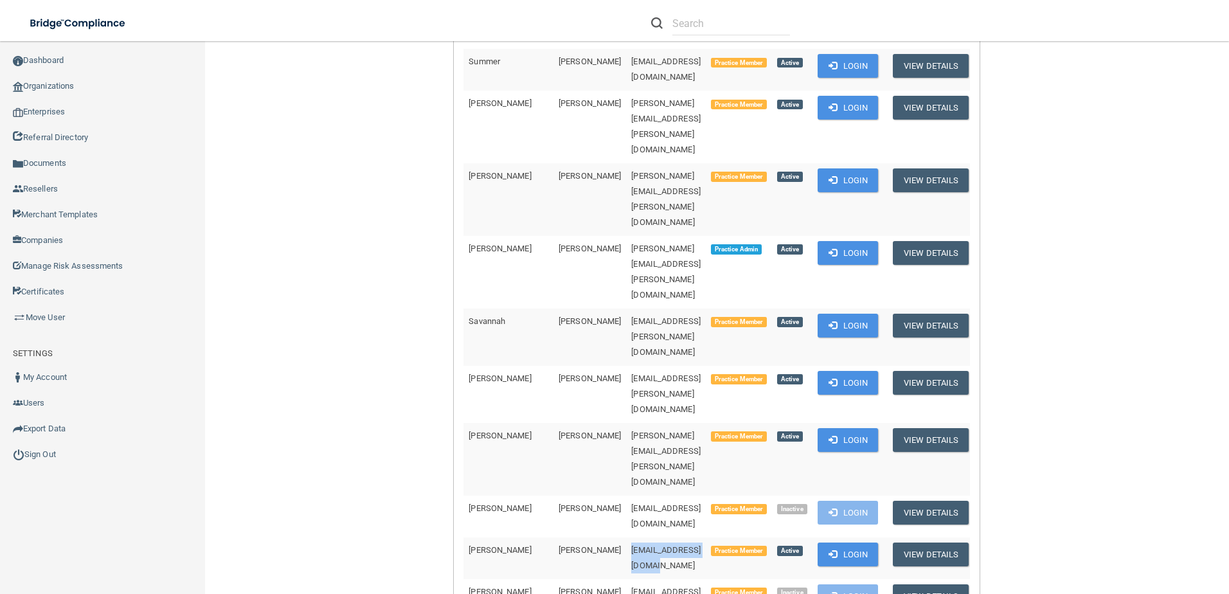
drag, startPoint x: 695, startPoint y: 249, endPoint x: 574, endPoint y: 253, distance: 120.9
click at [574, 537] on tr "Rosalind Cordero Gibson rozzybaby76@gmail.com Practice Member Active Login View…" at bounding box center [718, 558] width 510 height 42
drag, startPoint x: 574, startPoint y: 253, endPoint x: 599, endPoint y: 255, distance: 25.2
copy tr "[EMAIL_ADDRESS][DOMAIN_NAME]"
